Goal: Task Accomplishment & Management: Complete application form

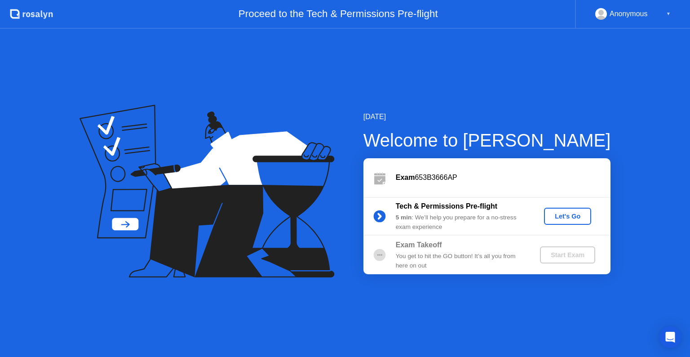
click at [568, 218] on div "Let's Go" at bounding box center [567, 215] width 40 height 7
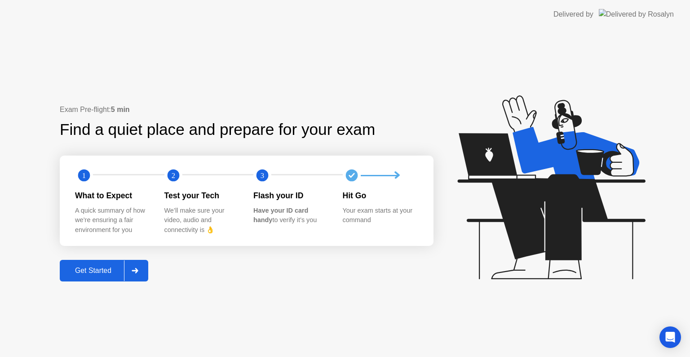
click at [99, 269] on div "Get Started" at bounding box center [93, 270] width 62 height 8
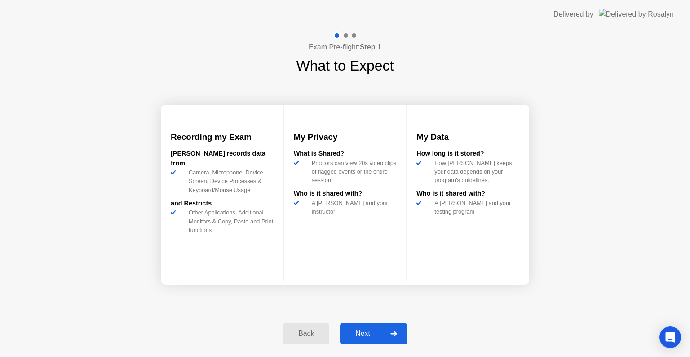
click at [361, 345] on div "Back Next" at bounding box center [345, 333] width 135 height 41
click at [373, 323] on button "Next" at bounding box center [373, 333] width 67 height 22
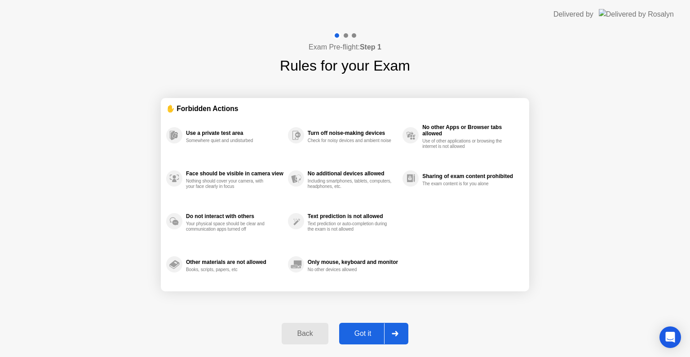
drag, startPoint x: 373, startPoint y: 323, endPoint x: 461, endPoint y: 261, distance: 107.5
click at [461, 261] on div "Exam Pre-flight: Step 1 Rules for your Exam ✋ Forbidden Actions Use a private t…" at bounding box center [345, 193] width 690 height 328
click at [461, 261] on div "Use a private test area Somewhere quiet and undisturbed Face should be visible …" at bounding box center [344, 200] width 357 height 172
click at [363, 331] on div "Got it" at bounding box center [363, 333] width 42 height 8
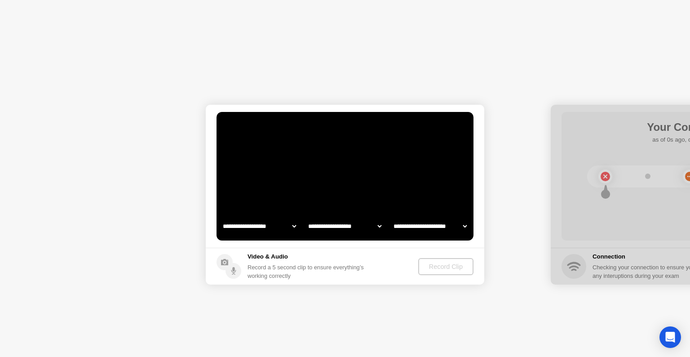
select select "**********"
select select "*******"
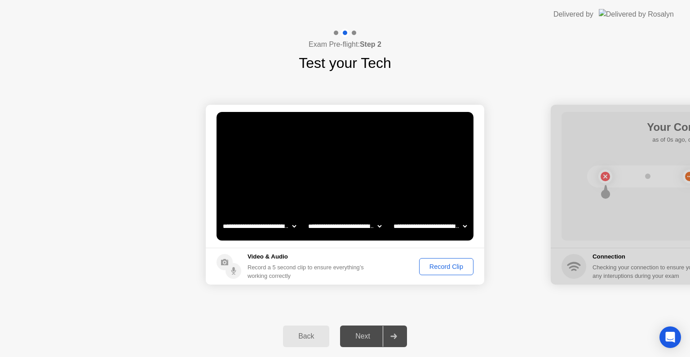
click at [445, 270] on div "Record Clip" at bounding box center [446, 266] width 48 height 7
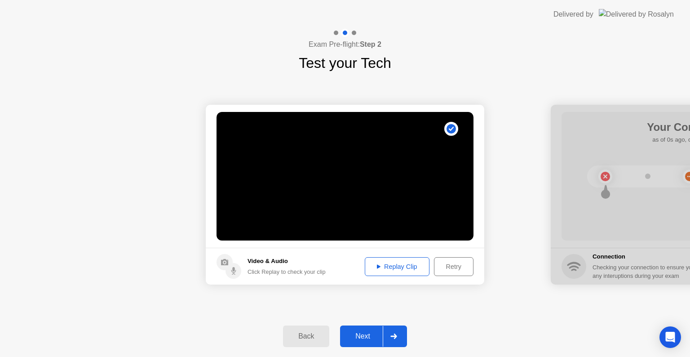
click at [426, 242] on main "**********" at bounding box center [345, 176] width 278 height 143
click at [401, 263] on div "Replay Clip" at bounding box center [397, 266] width 58 height 7
click at [366, 338] on div "Next" at bounding box center [363, 336] width 40 height 8
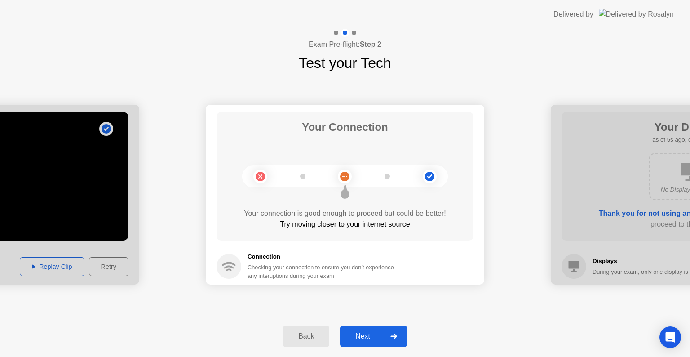
click at [366, 335] on div "Next" at bounding box center [363, 336] width 40 height 8
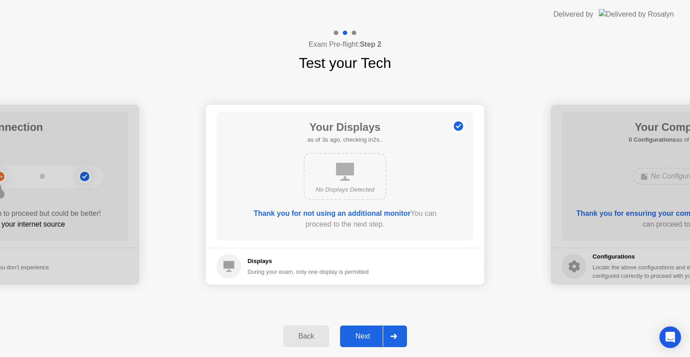
click at [366, 335] on div "Next" at bounding box center [363, 336] width 40 height 8
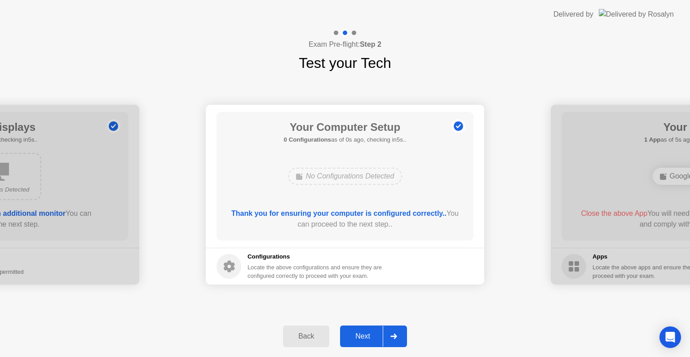
click at [366, 335] on div "Next" at bounding box center [363, 336] width 40 height 8
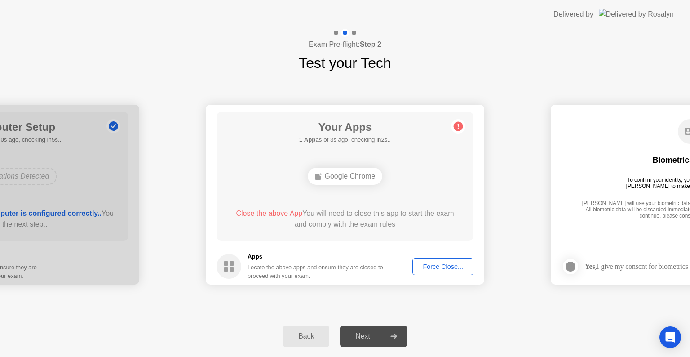
click at [436, 270] on div "Force Close..." at bounding box center [442, 266] width 55 height 7
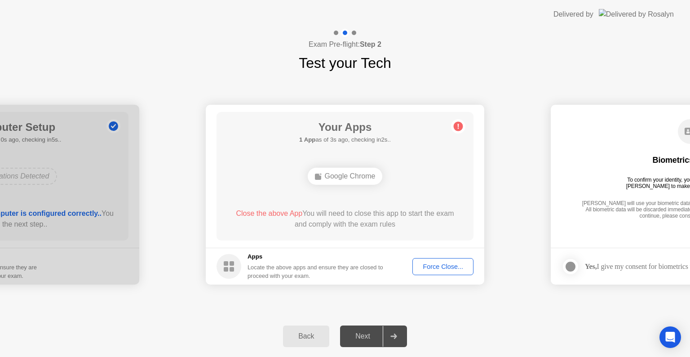
click at [367, 336] on div "Next" at bounding box center [363, 336] width 40 height 8
click at [440, 268] on div "Force Close..." at bounding box center [442, 266] width 55 height 7
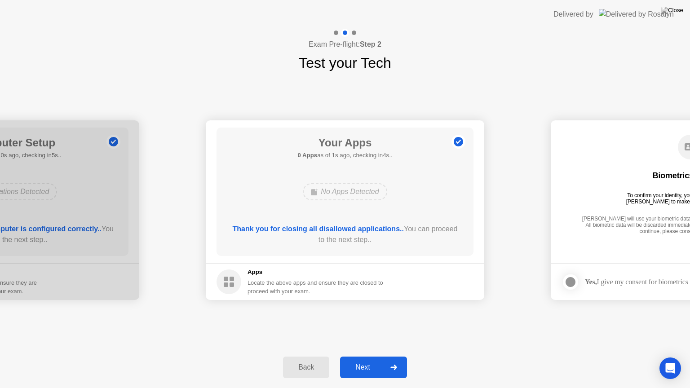
click at [365, 356] on div "Next" at bounding box center [363, 367] width 40 height 8
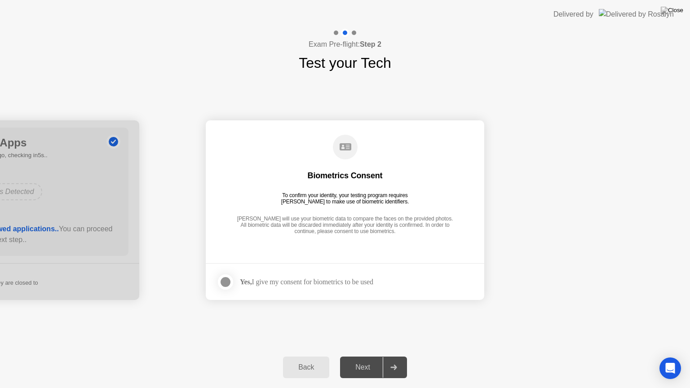
click at [229, 282] on div at bounding box center [225, 282] width 11 height 11
click at [369, 356] on div "Next" at bounding box center [363, 367] width 40 height 8
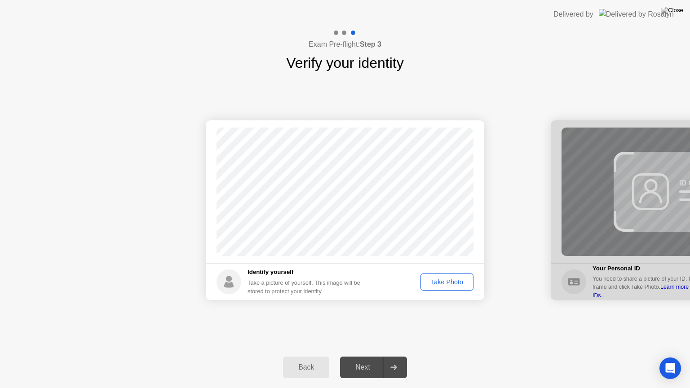
click at [447, 282] on div "Take Photo" at bounding box center [446, 281] width 47 height 7
click at [357, 356] on div "Next" at bounding box center [363, 367] width 40 height 8
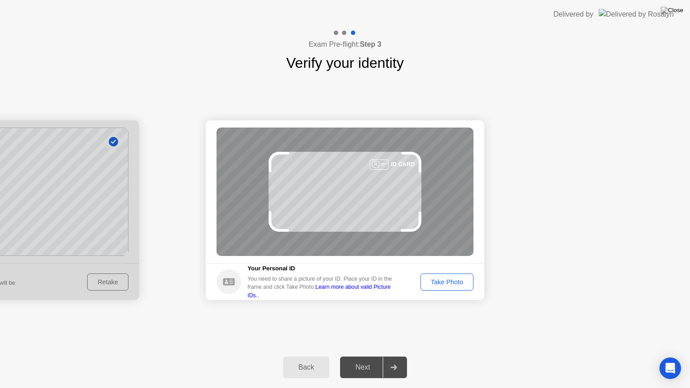
click at [456, 282] on div "Take Photo" at bounding box center [446, 281] width 47 height 7
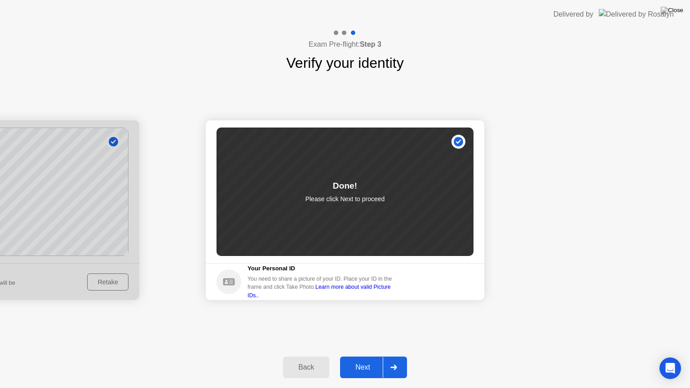
click at [365, 356] on div "Next" at bounding box center [363, 367] width 40 height 8
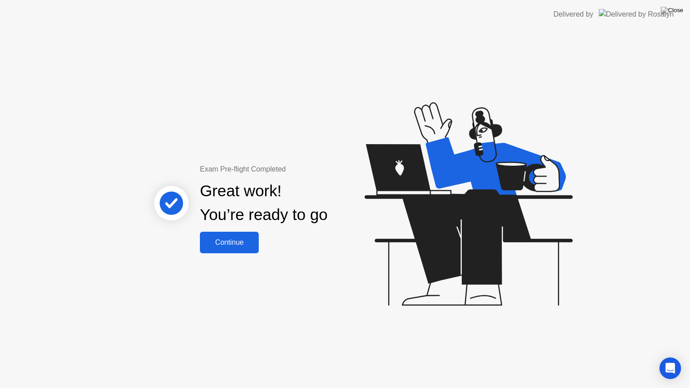
click at [222, 238] on div "Continue" at bounding box center [229, 242] width 53 height 8
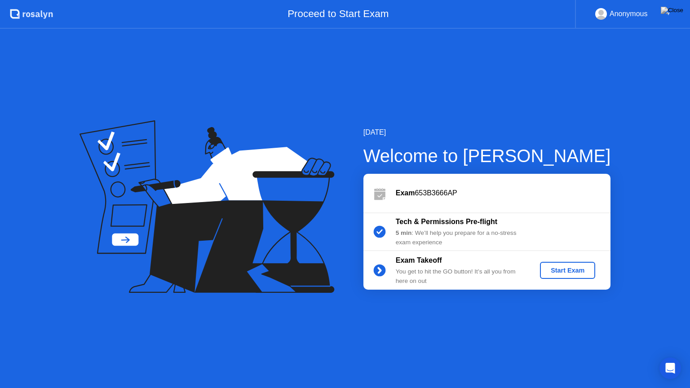
click at [579, 273] on div "Start Exam" at bounding box center [567, 270] width 48 height 7
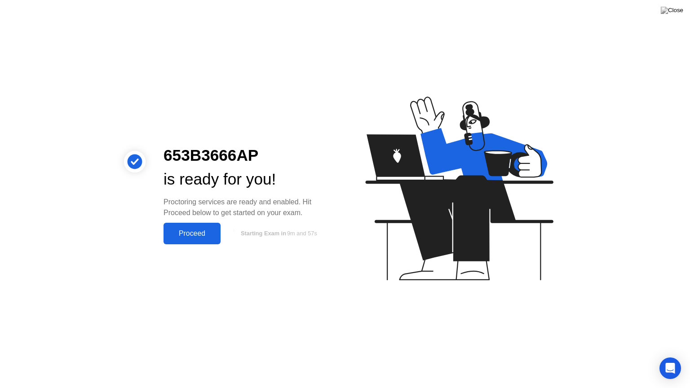
click at [210, 237] on div "Proceed" at bounding box center [192, 233] width 52 height 8
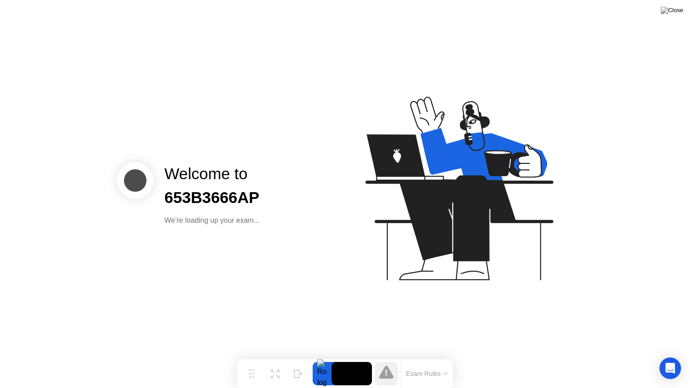
click at [210, 237] on div "Welcome to 653B3666AP We’re loading up your exam..." at bounding box center [345, 194] width 690 height 388
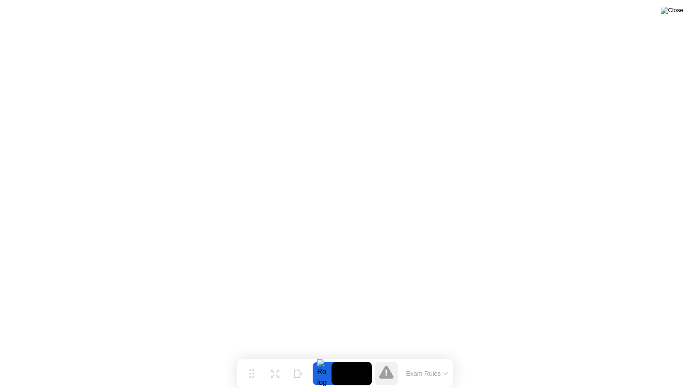
click at [681, 10] on img at bounding box center [672, 10] width 22 height 7
